Goal: Ask a question: Seek information or help from site administrators or community

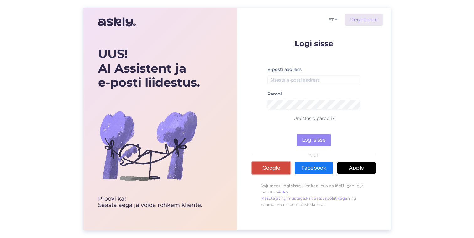
click at [274, 173] on link "Google" at bounding box center [271, 168] width 38 height 12
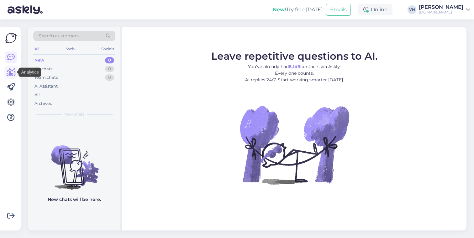
click at [14, 73] on icon at bounding box center [11, 72] width 9 height 8
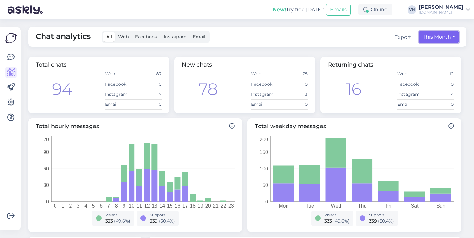
click at [441, 39] on button "This Month" at bounding box center [439, 37] width 40 height 12
select select "8"
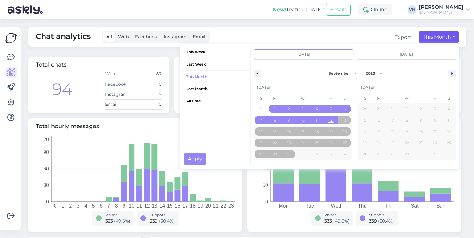
click at [321, 55] on input "[DATE]" at bounding box center [303, 54] width 99 height 9
click at [205, 89] on span "Last Month" at bounding box center [215, 89] width 71 height 12
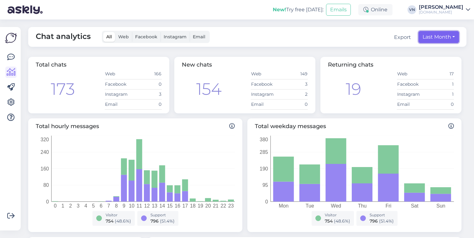
click at [428, 37] on button "Last Month" at bounding box center [439, 37] width 40 height 12
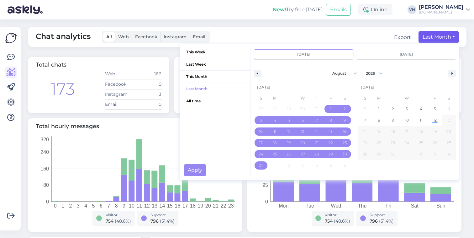
click at [352, 34] on div "Chat analytics All Web Facebook Instagram Email Export Last Month This Week Las…" at bounding box center [247, 37] width 439 height 20
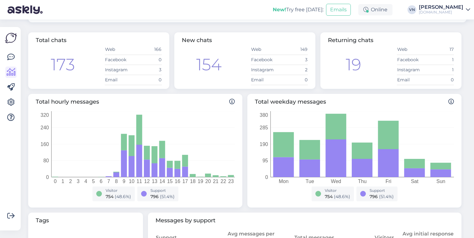
scroll to position [19, 0]
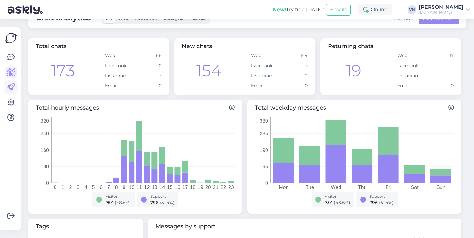
click at [12, 90] on icon at bounding box center [11, 87] width 8 height 8
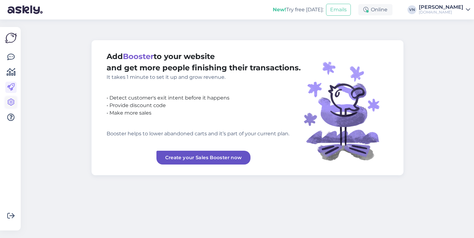
click at [10, 102] on icon at bounding box center [11, 102] width 8 height 8
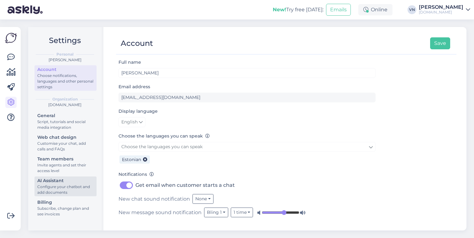
click at [70, 189] on div "Configure your chatbot and add documents" at bounding box center [65, 189] width 56 height 11
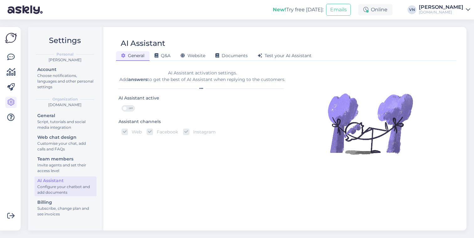
click at [125, 108] on span at bounding box center [125, 108] width 4 height 4
click at [122, 105] on input "OFF" at bounding box center [122, 105] width 0 height 0
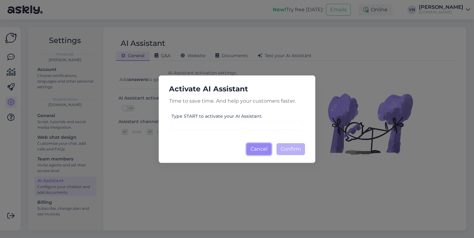
click at [259, 151] on button "Cancel" at bounding box center [259, 149] width 25 height 12
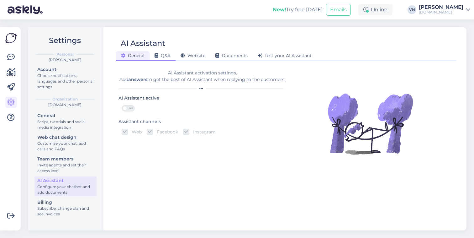
click at [165, 56] on span "Q&A" at bounding box center [163, 56] width 16 height 6
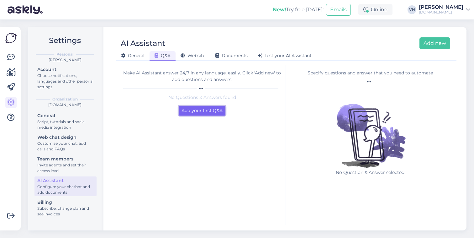
click at [212, 110] on button "Add your first Q&A" at bounding box center [202, 111] width 47 height 10
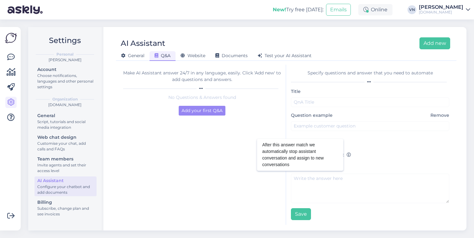
click at [349, 156] on icon at bounding box center [349, 155] width 4 height 4
click at [303, 156] on input "Assign to support" at bounding box center [297, 155] width 12 height 8
checkbox input "true"
click at [363, 150] on div "Title Question example Remove Add question Assign to support Answer Save" at bounding box center [370, 154] width 158 height 132
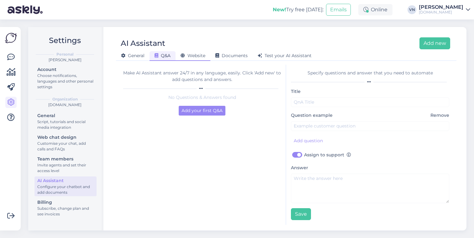
click at [195, 56] on span "Website" at bounding box center [193, 56] width 25 height 6
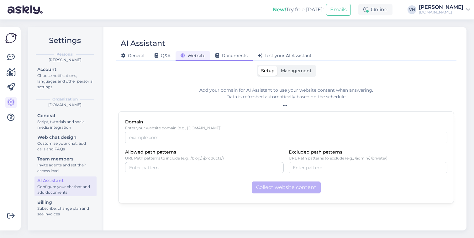
click at [241, 56] on span "Documents" at bounding box center [232, 56] width 32 height 6
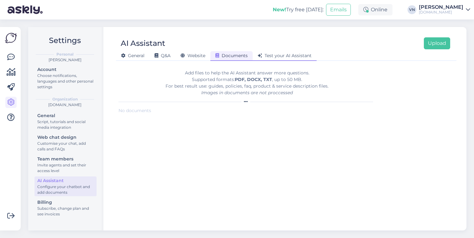
click at [277, 56] on span "Test your AI Assistant" at bounding box center [285, 56] width 54 height 6
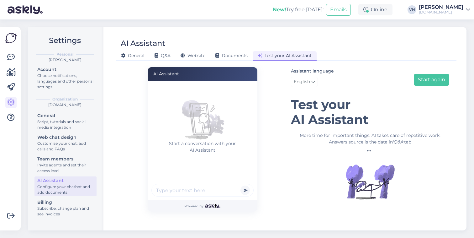
click at [215, 193] on input "text" at bounding box center [203, 190] width 102 height 13
paste input "Aga kui praegu spaa paketi ära broneerin siis kas hiljem makstes on ka veel või…"
type input "Aga kui praegu spaa paketi ära broneerin siis kas hiljem makstes on ka veel või…"
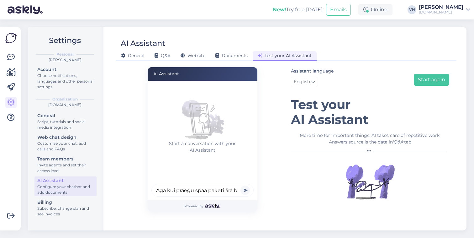
click at [245, 191] on button "submit" at bounding box center [245, 189] width 9 height 9
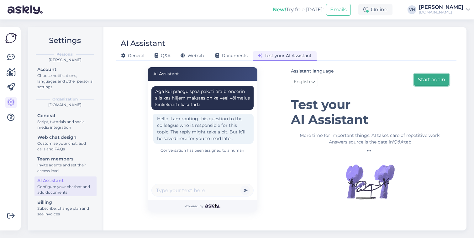
click at [445, 74] on button "Start again" at bounding box center [431, 80] width 35 height 12
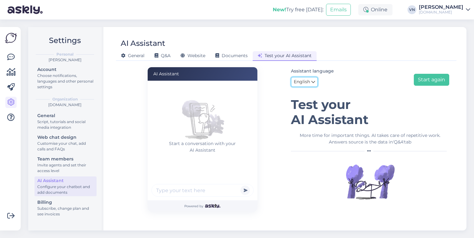
click at [311, 81] on icon at bounding box center [313, 81] width 4 height 7
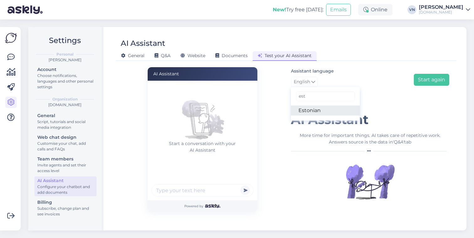
type input "est"
click at [305, 106] on link "Estonian" at bounding box center [325, 110] width 69 height 10
click at [185, 192] on input "text" at bounding box center [203, 190] width 102 height 13
paste input "Tekkis selline küsimus, et kui broneerin hotelli paketi [PERSON_NAME] maksmisvi…"
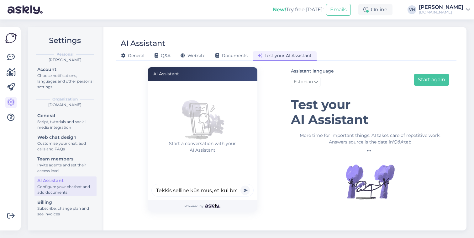
scroll to position [0, 506]
type input "Tekkis selline küsimus, et kui broneerin hotelli paketi [PERSON_NAME] maksmisvi…"
click at [246, 190] on button "submit" at bounding box center [245, 189] width 9 height 9
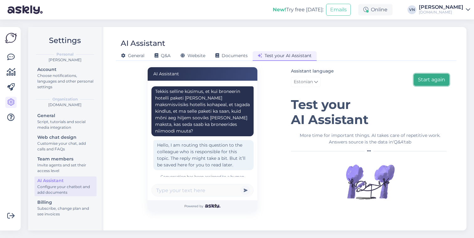
click at [436, 81] on button "Start again" at bounding box center [431, 80] width 35 height 12
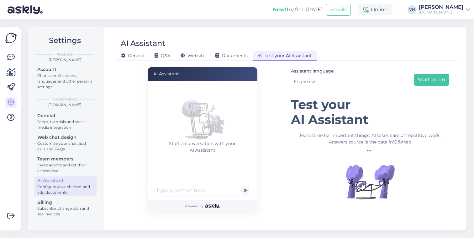
click at [199, 190] on input "text" at bounding box center [203, 190] width 102 height 13
paste input "Tere! Tahaksin broneerida puhkust [DATE]-[DATE]. Mul on 3 kinkekaarti. Oletame,…"
type input "Tere! Tahaksin broneerida puhkust [DATE]-[DATE]. Mul on 3 kinkekaarti. Oletame,…"
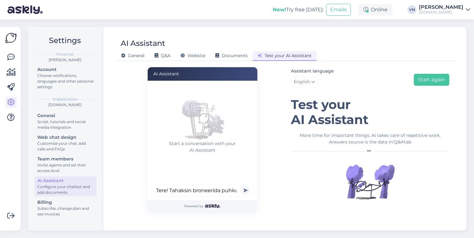
click at [243, 192] on button "submit" at bounding box center [245, 189] width 9 height 9
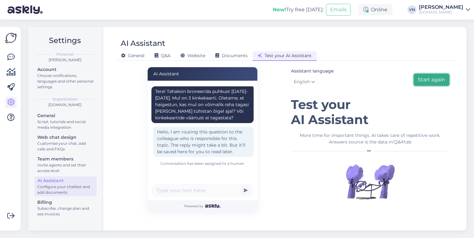
click at [442, 85] on button "Start again" at bounding box center [431, 80] width 35 height 12
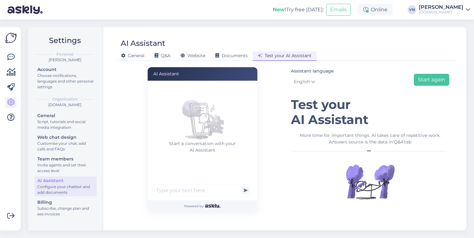
click at [203, 194] on input "text" at bounding box center [203, 190] width 102 height 13
paste input "süsteem ei lase mul korraga kahte tuba broneerida aga ma [PERSON_NAME] [PERSON_…"
type input "süsteem ei lase mul korraga kahte tuba broneerida aga ma [PERSON_NAME] [PERSON_…"
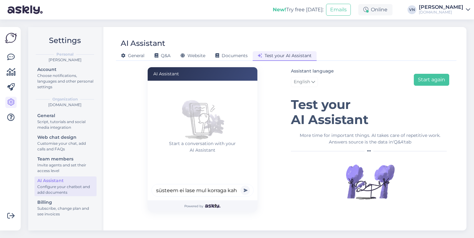
click at [249, 190] on button "submit" at bounding box center [245, 189] width 9 height 9
